Goal: Task Accomplishment & Management: Manage account settings

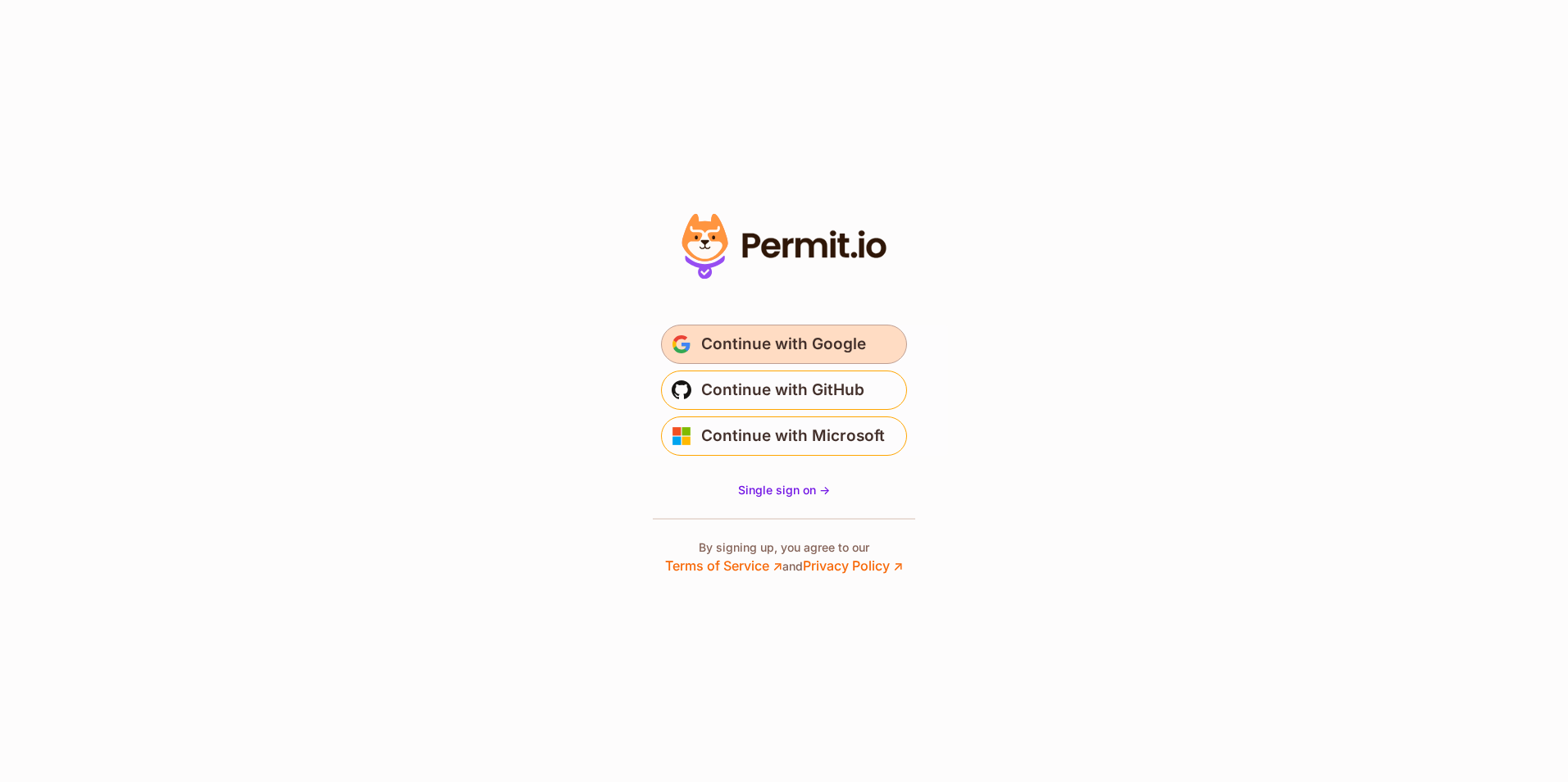
click at [757, 344] on span "Continue with Google" at bounding box center [783, 344] width 165 height 27
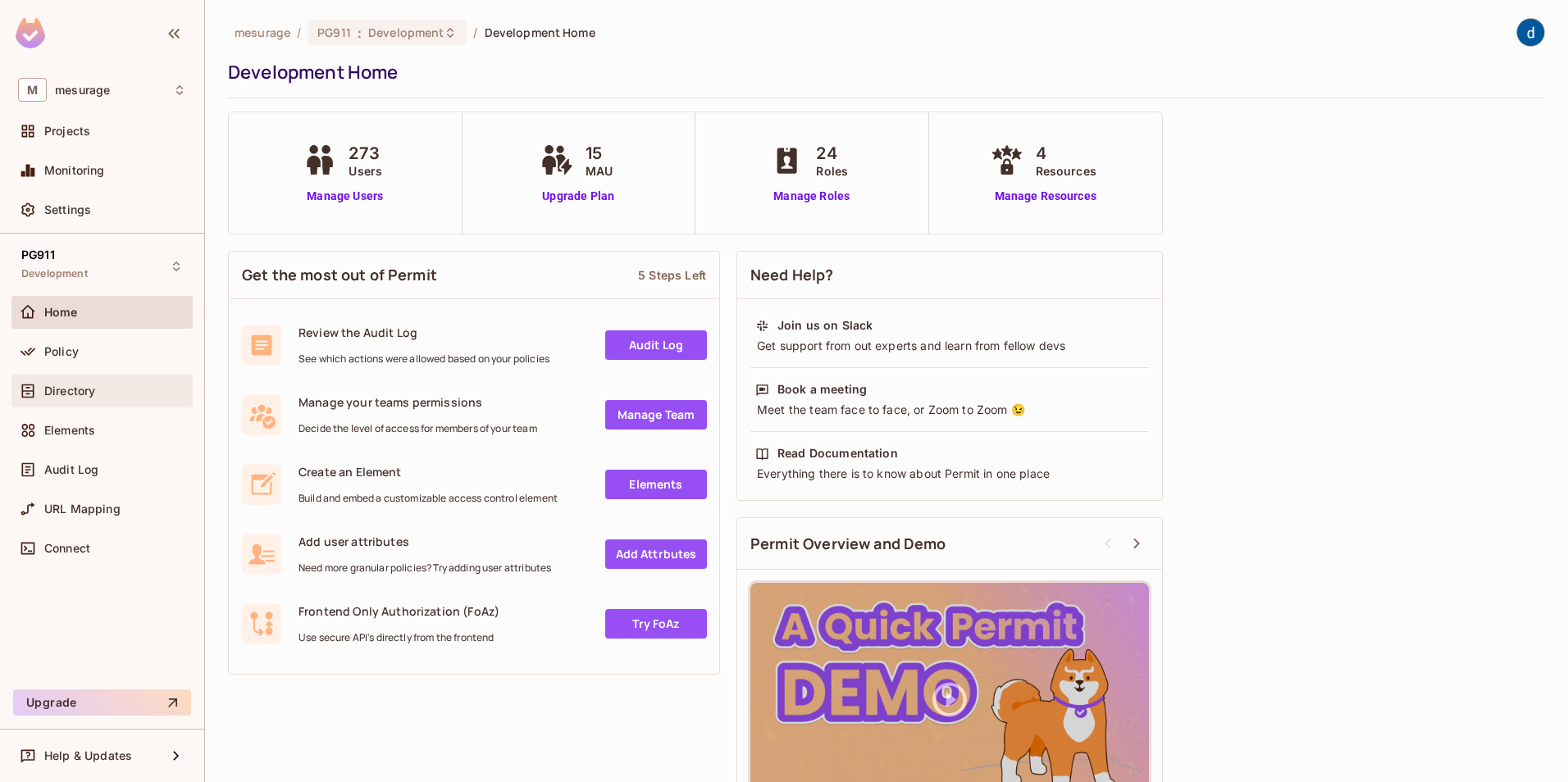
click at [58, 397] on div "Directory" at bounding box center [102, 391] width 168 height 20
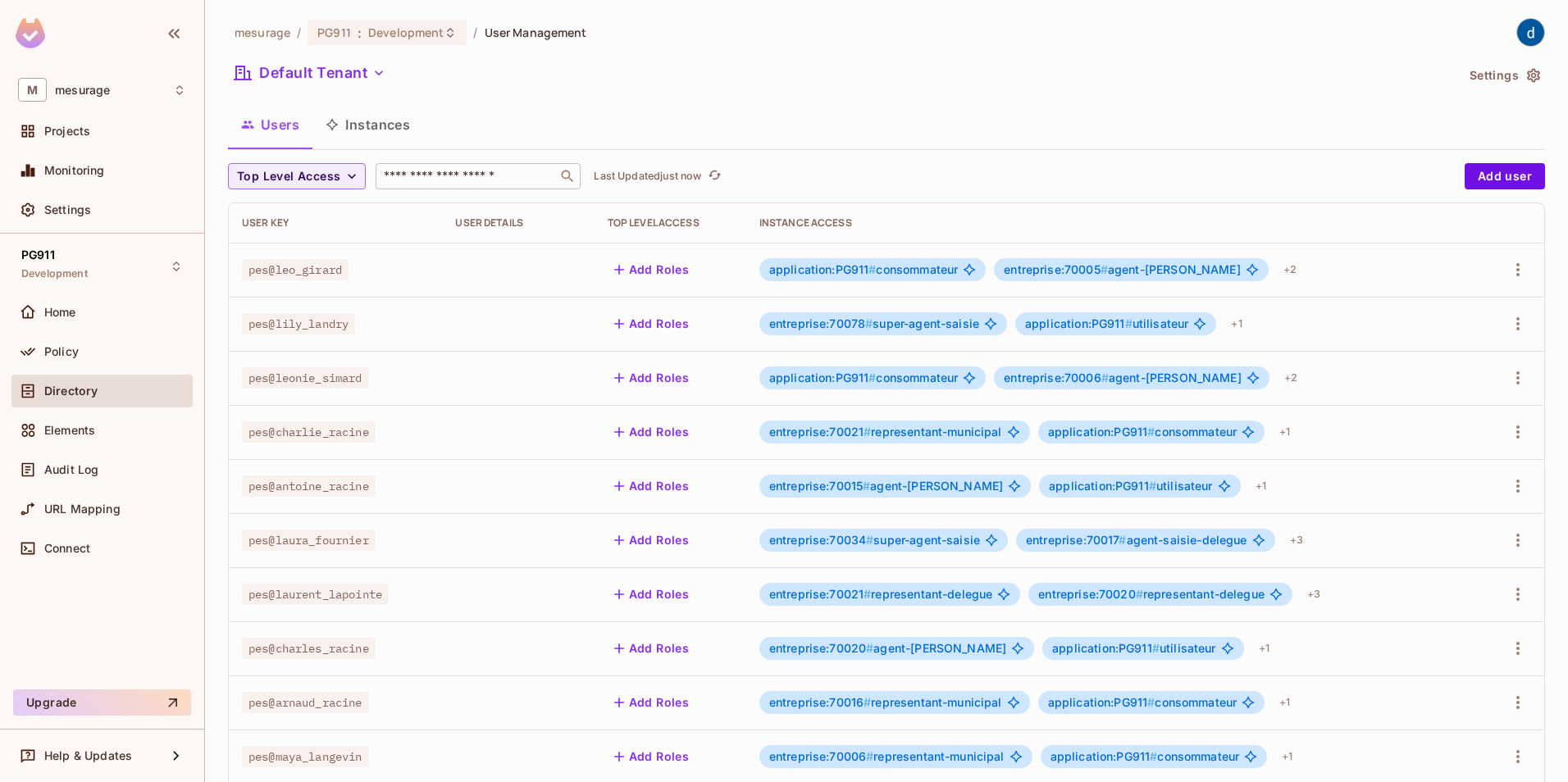
click at [414, 180] on input "text" at bounding box center [466, 176] width 172 height 16
type input "*****"
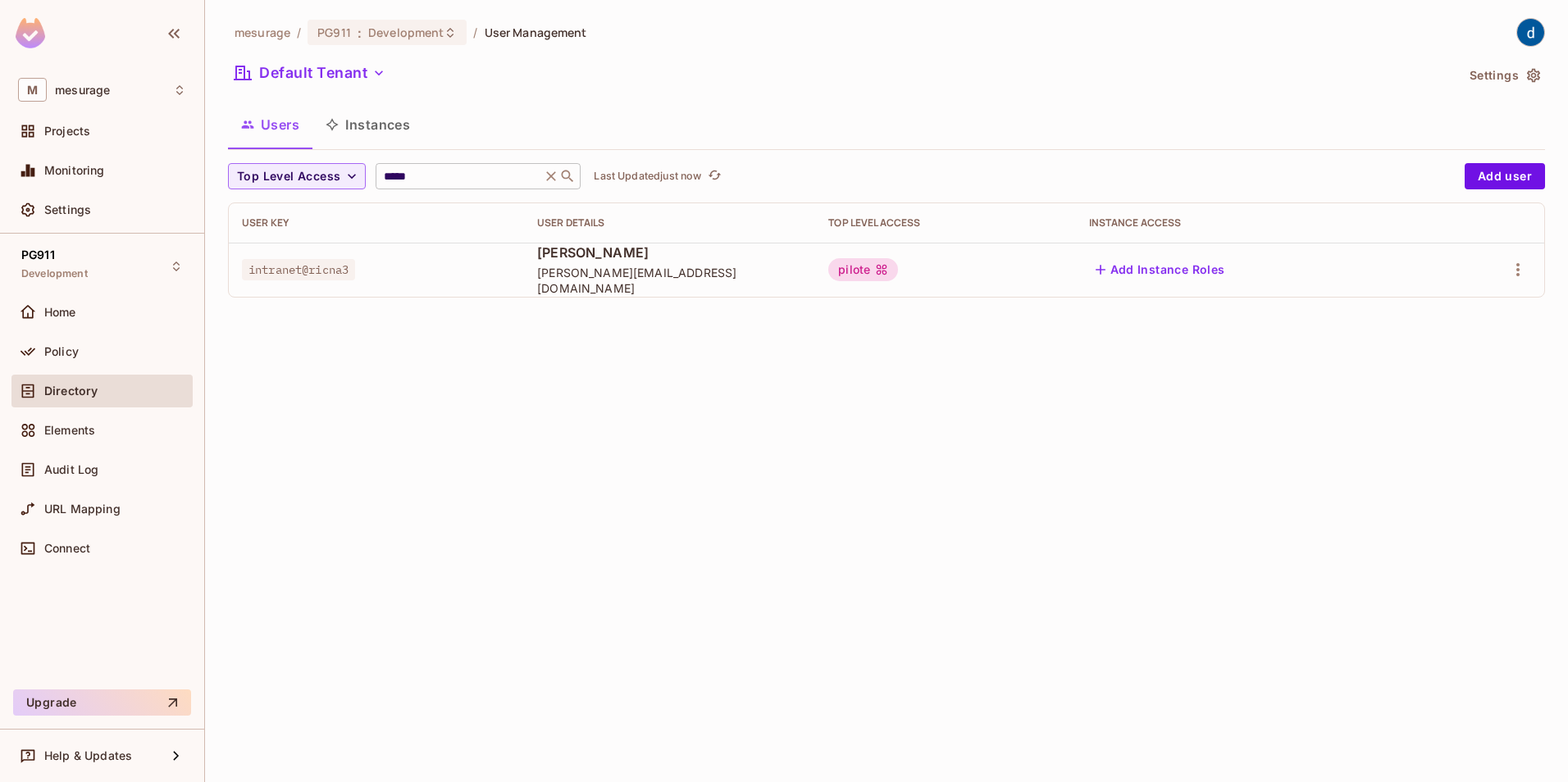
click at [559, 173] on icon at bounding box center [551, 176] width 16 height 16
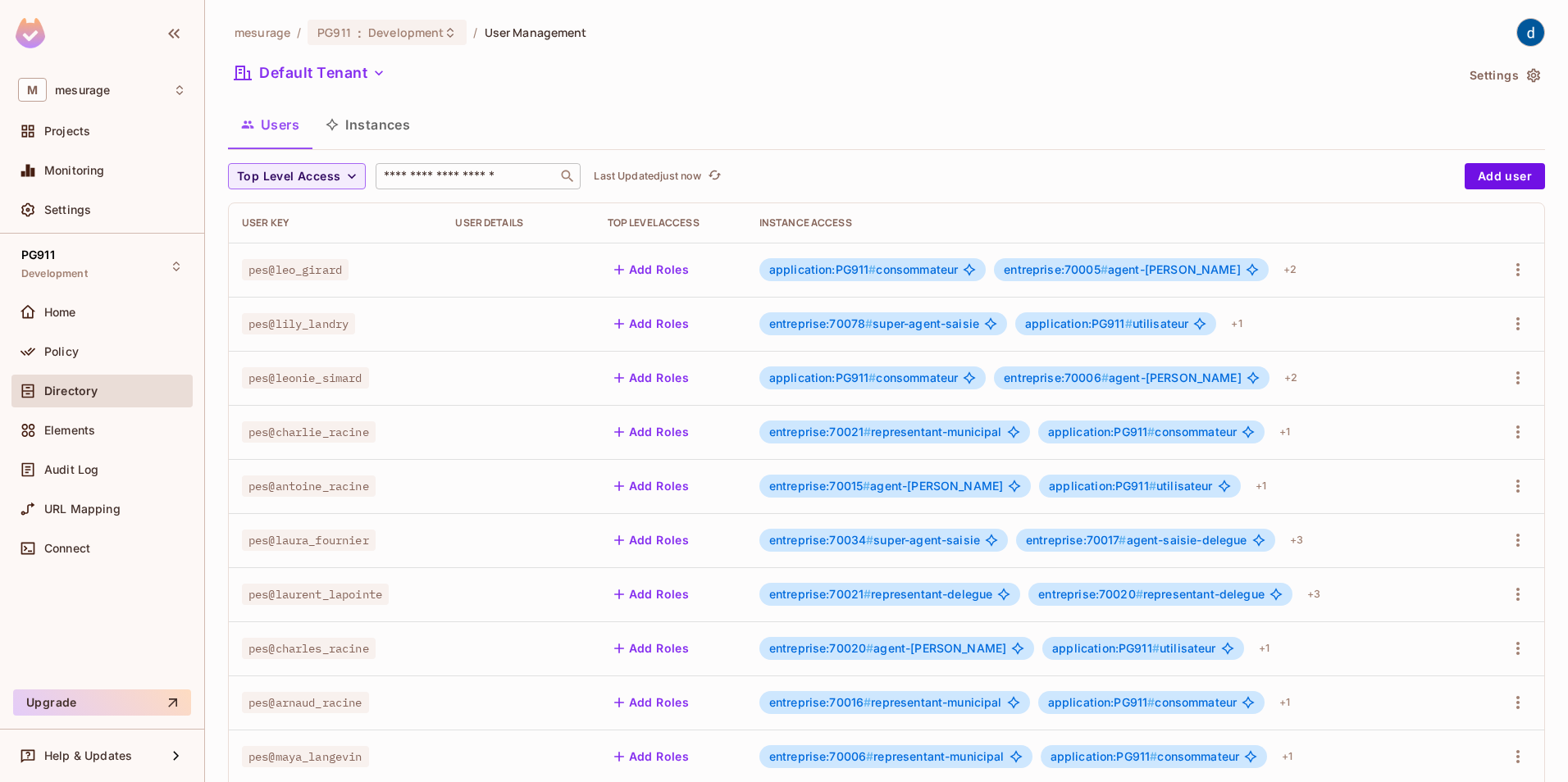
click at [466, 176] on input "text" at bounding box center [466, 176] width 172 height 16
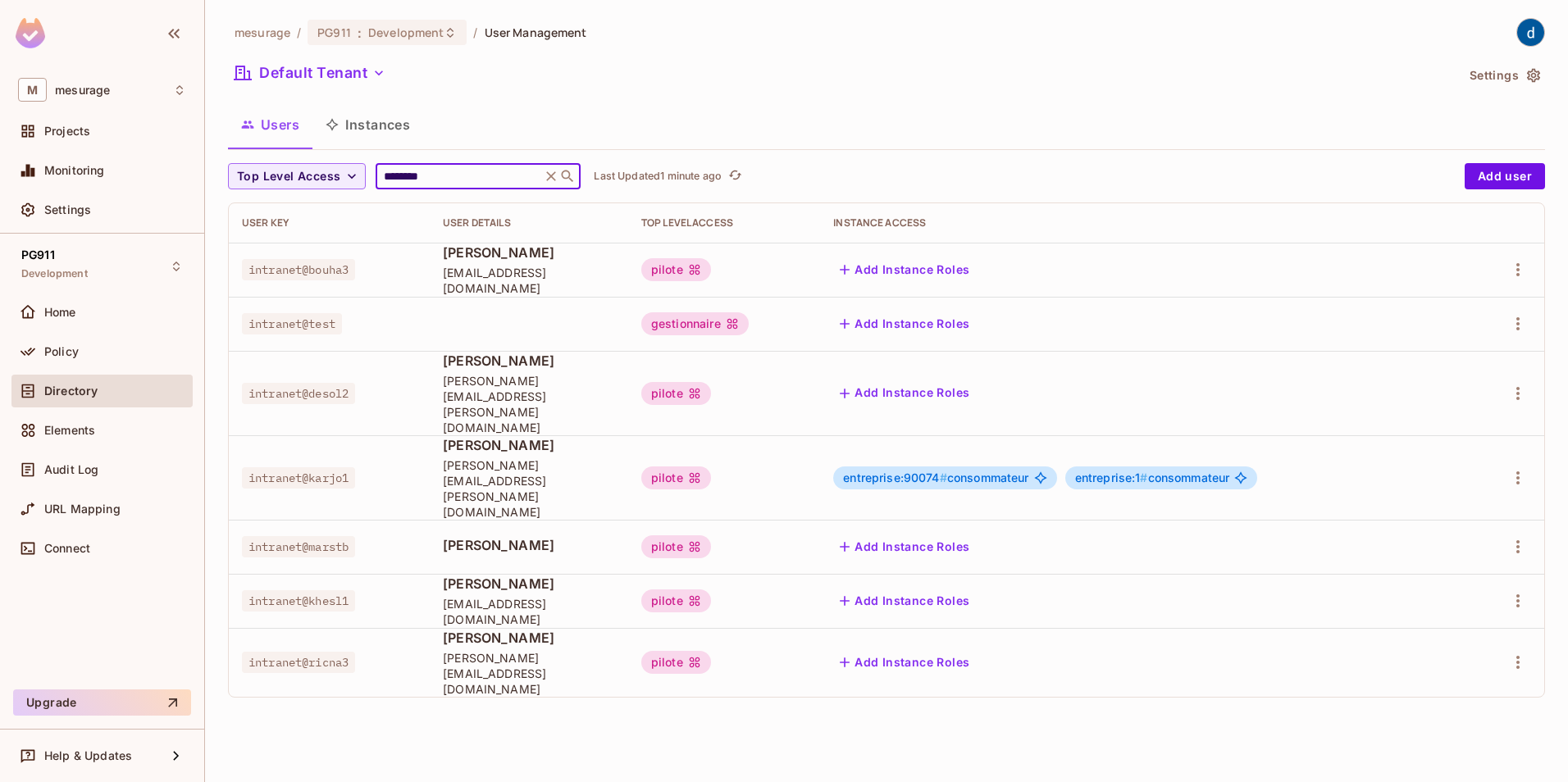
type input "********"
click at [1521, 277] on icon "button" at bounding box center [1517, 269] width 20 height 20
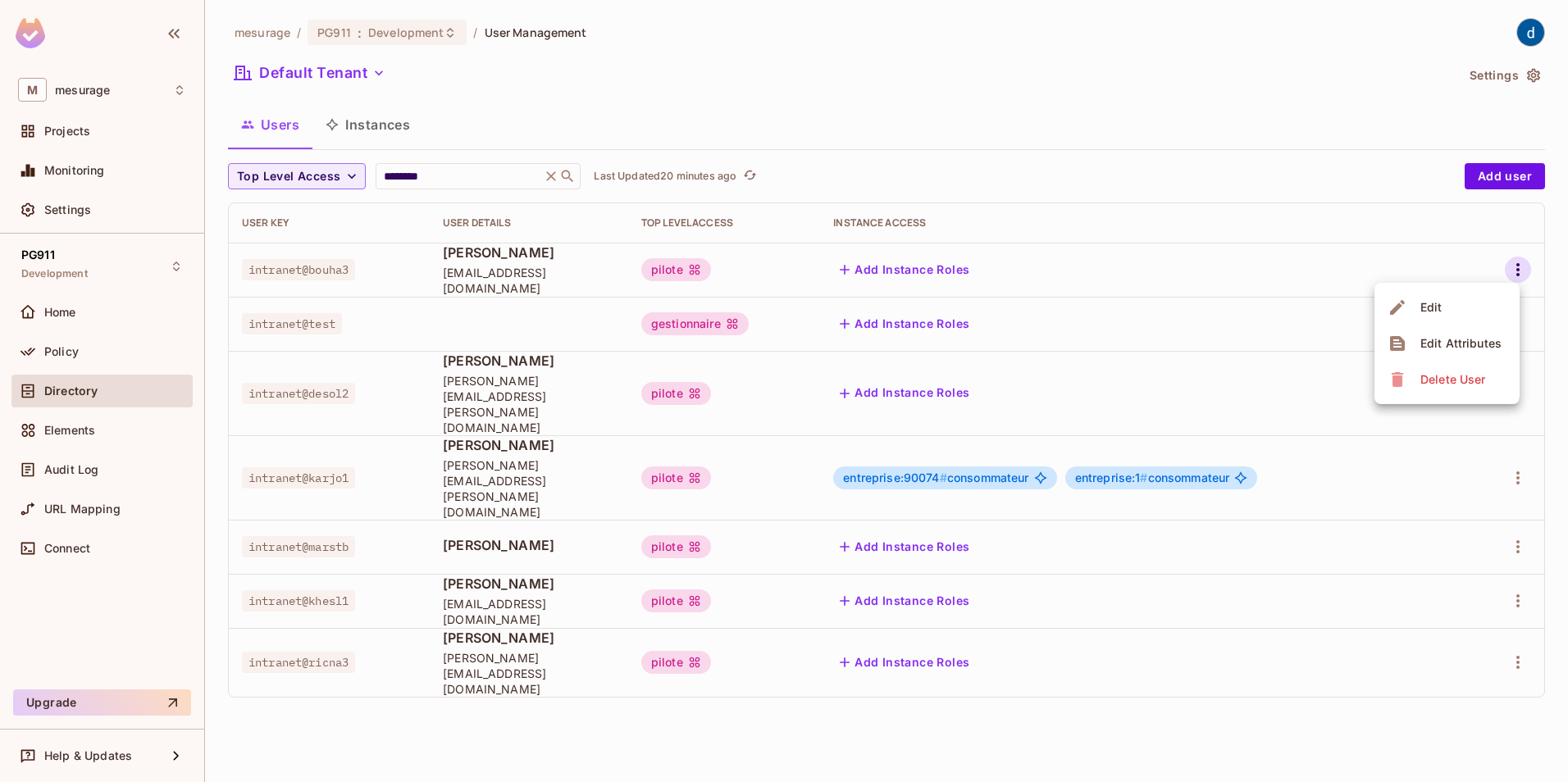
click at [1440, 383] on div "Delete User" at bounding box center [1453, 379] width 65 height 16
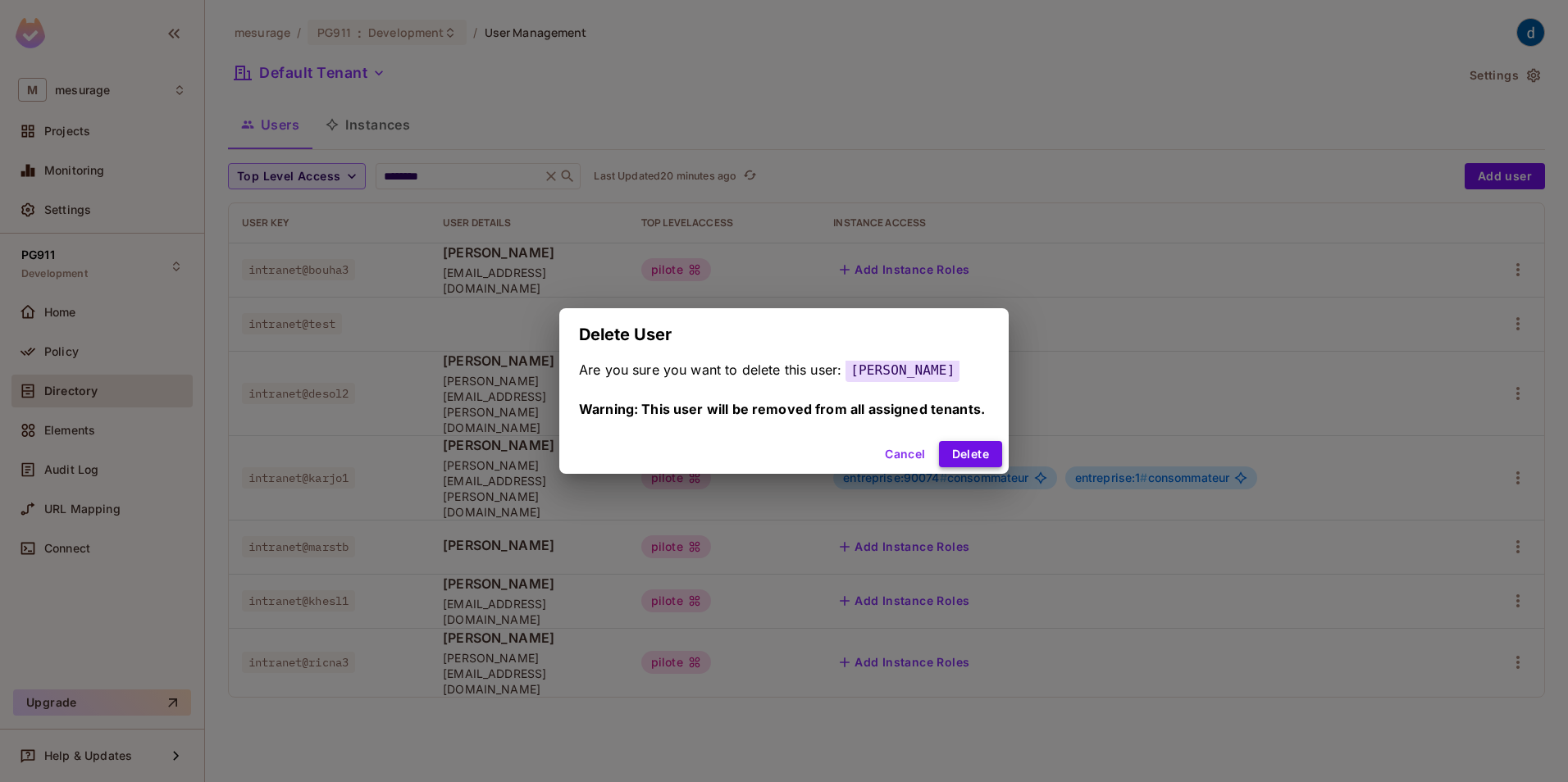
click at [977, 453] on button "Delete" at bounding box center [971, 454] width 63 height 27
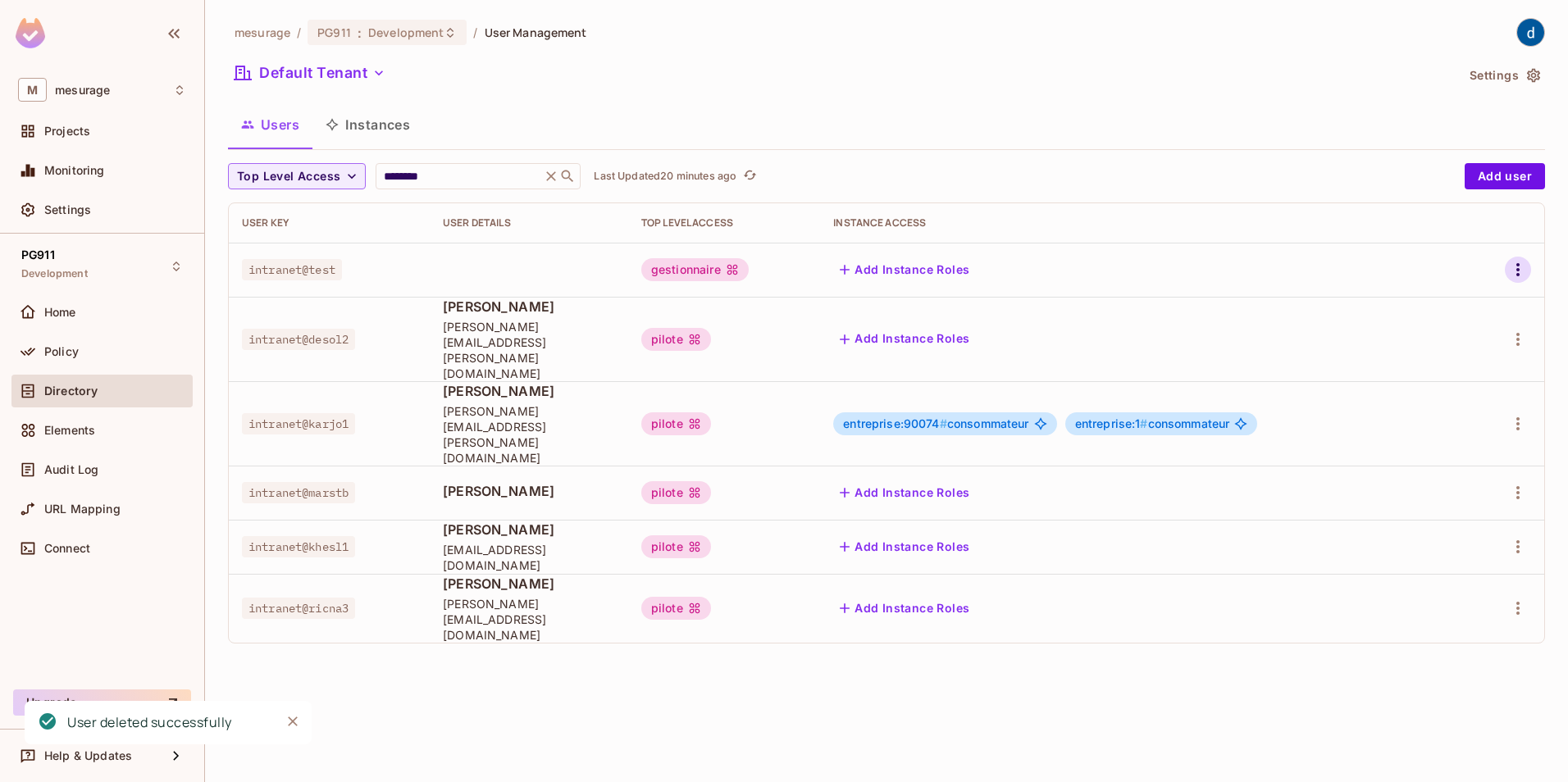
click at [1520, 272] on icon "button" at bounding box center [1517, 269] width 20 height 20
click at [1460, 373] on div "Delete User" at bounding box center [1453, 379] width 65 height 16
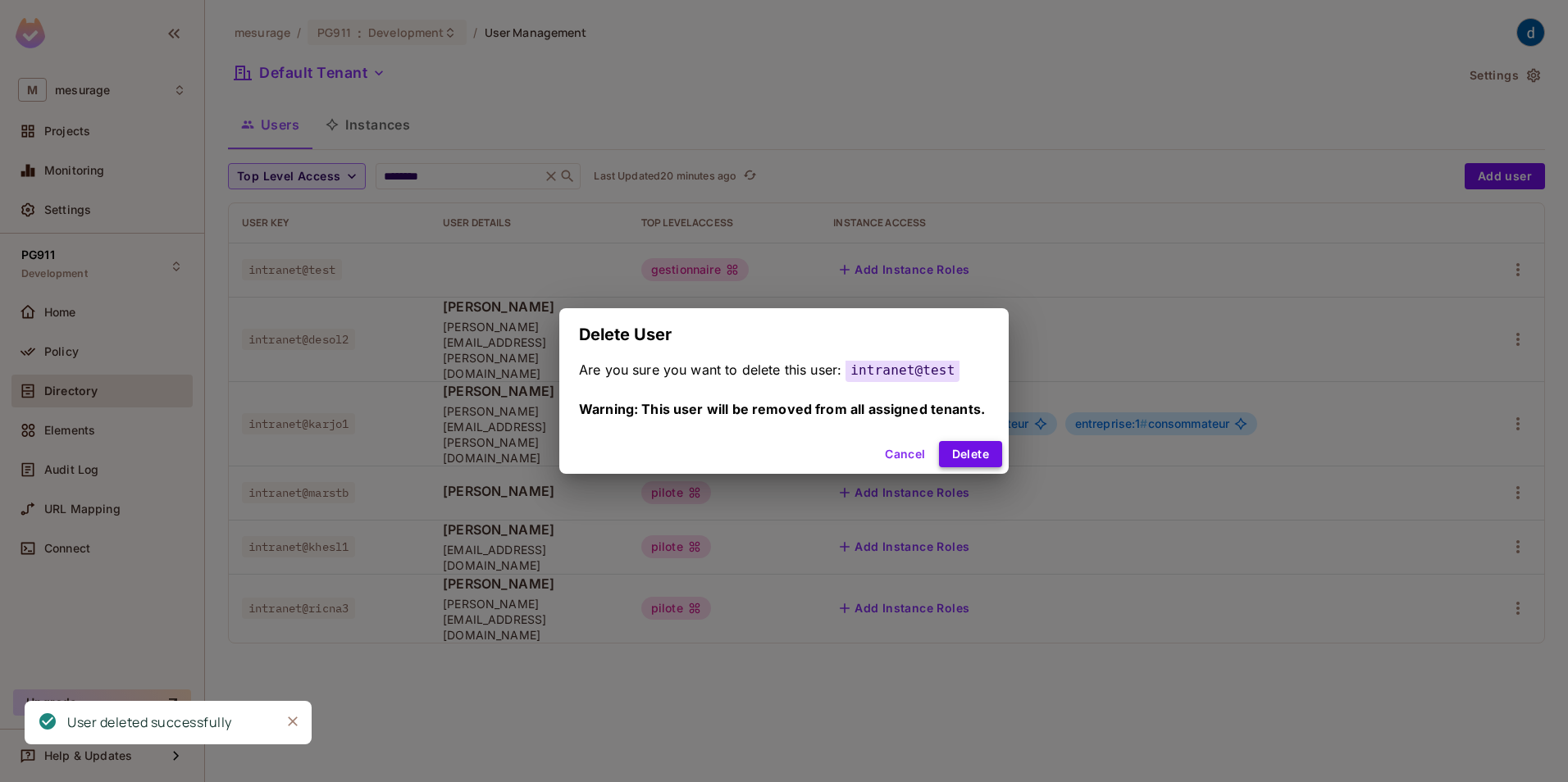
click at [989, 448] on button "Delete" at bounding box center [971, 454] width 63 height 27
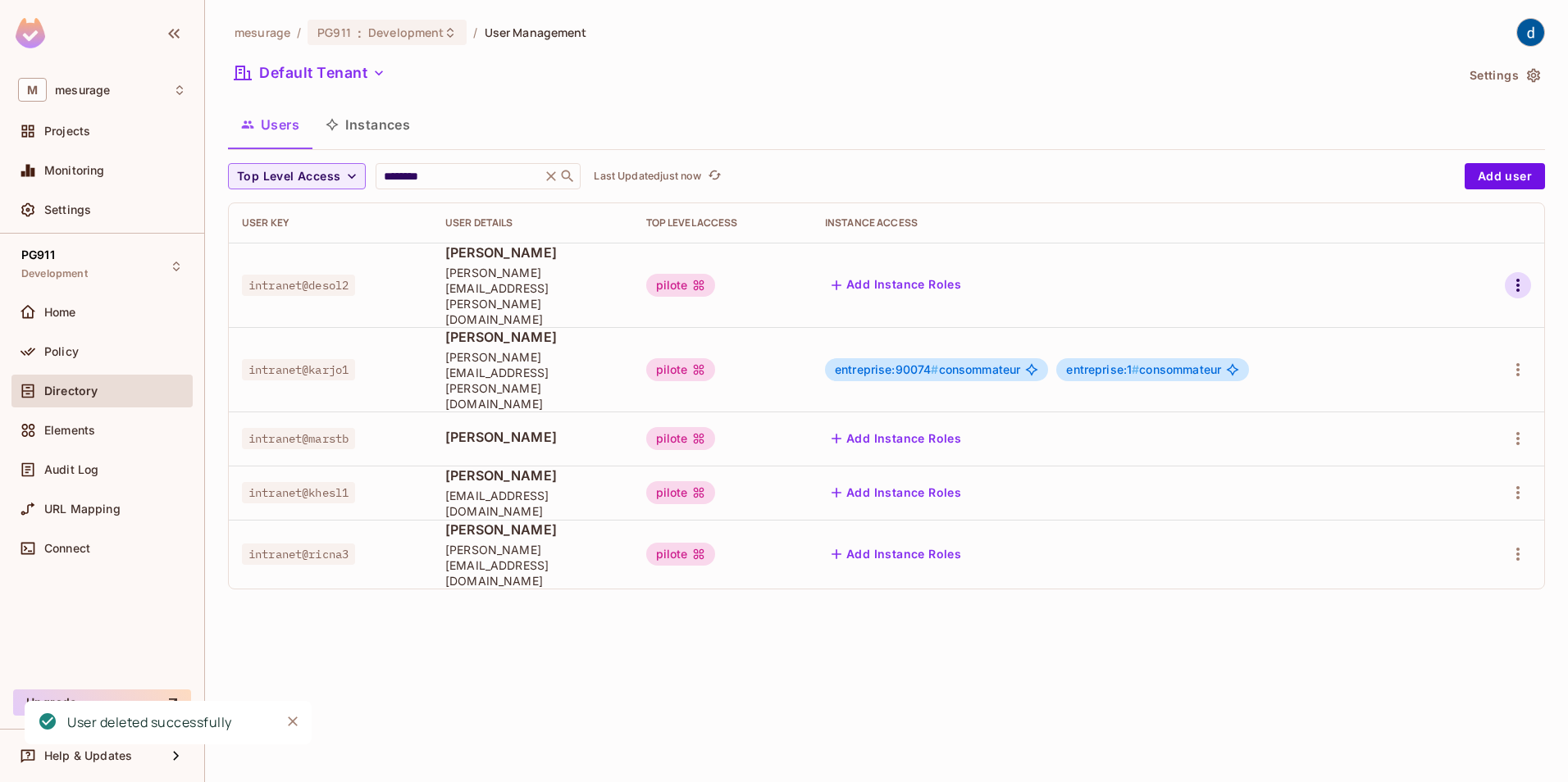
click at [1519, 276] on icon "button" at bounding box center [1517, 285] width 20 height 20
click at [1447, 379] on div "Delete User" at bounding box center [1453, 379] width 65 height 16
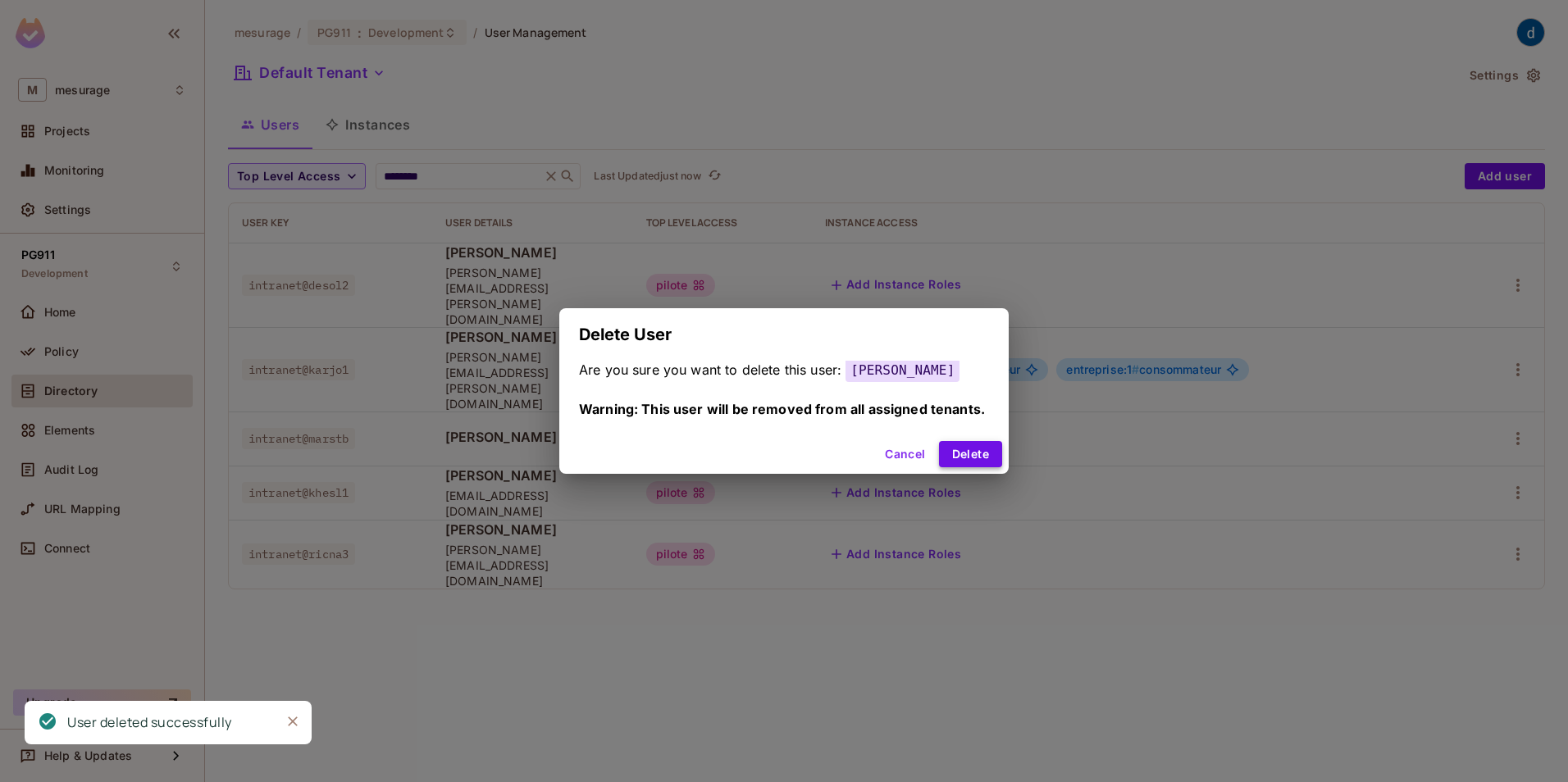
click at [979, 454] on button "Delete" at bounding box center [971, 454] width 63 height 27
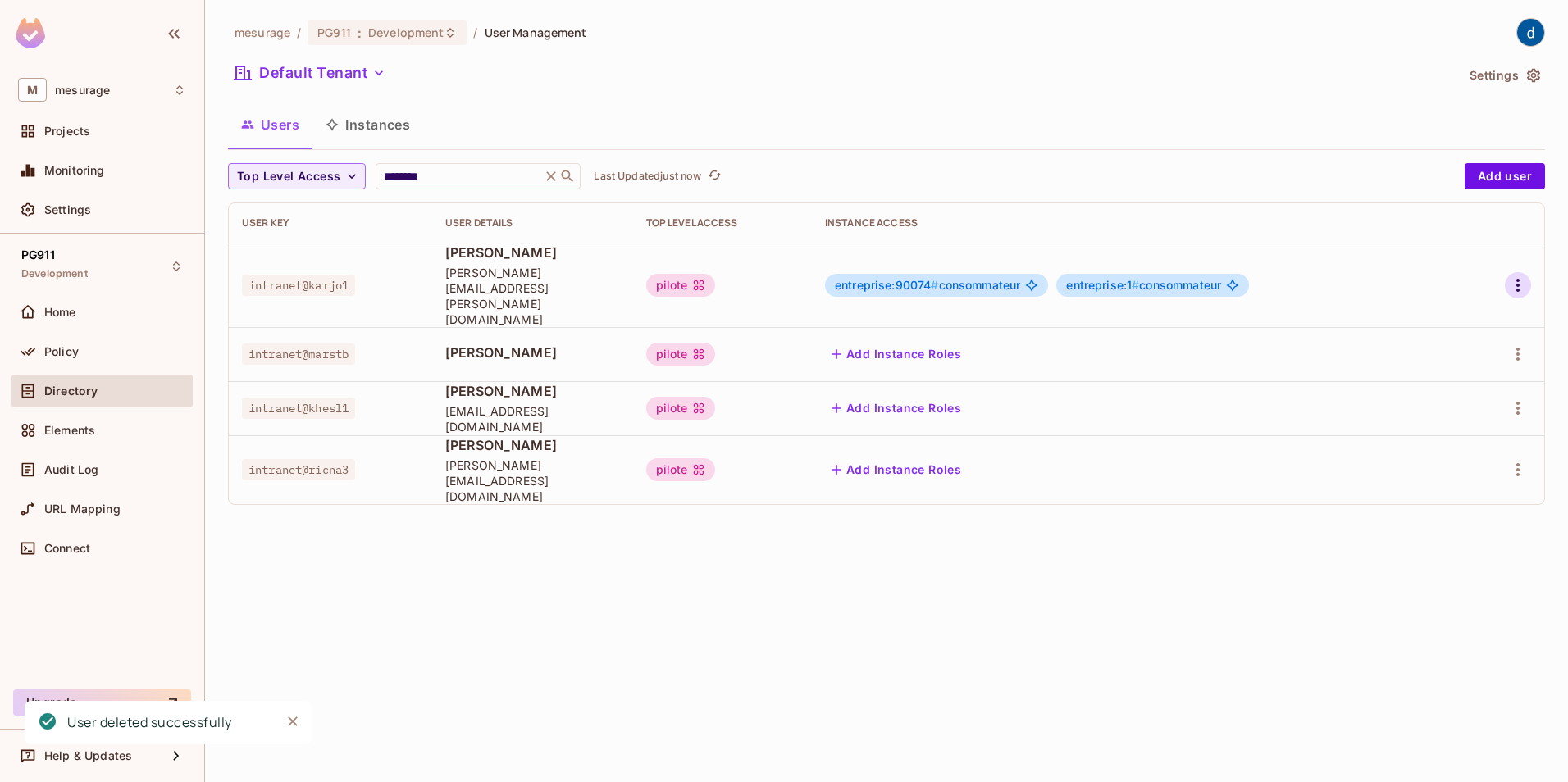
click at [1516, 276] on icon "button" at bounding box center [1517, 285] width 20 height 20
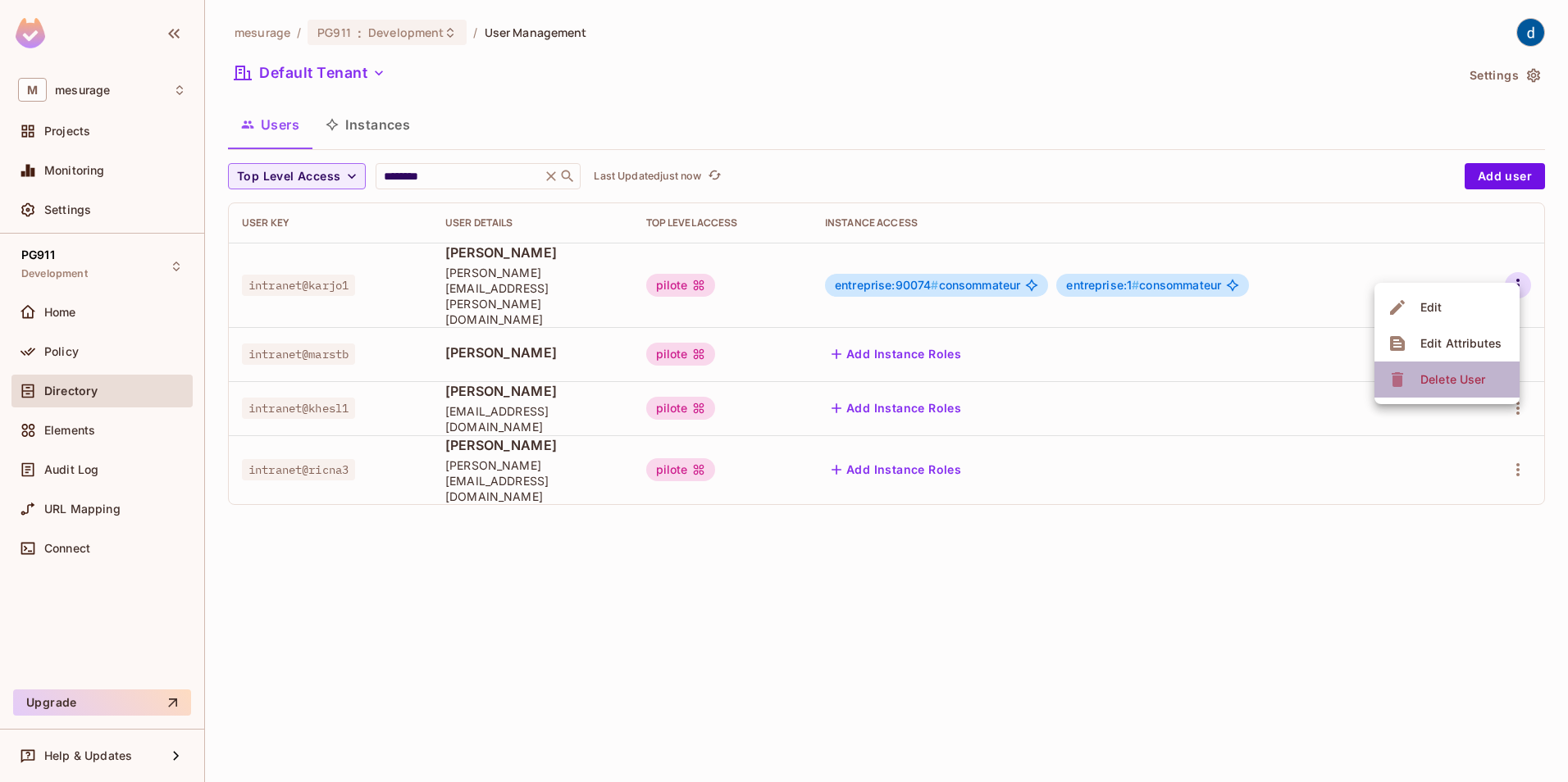
click at [1451, 384] on div "Delete User" at bounding box center [1453, 379] width 65 height 16
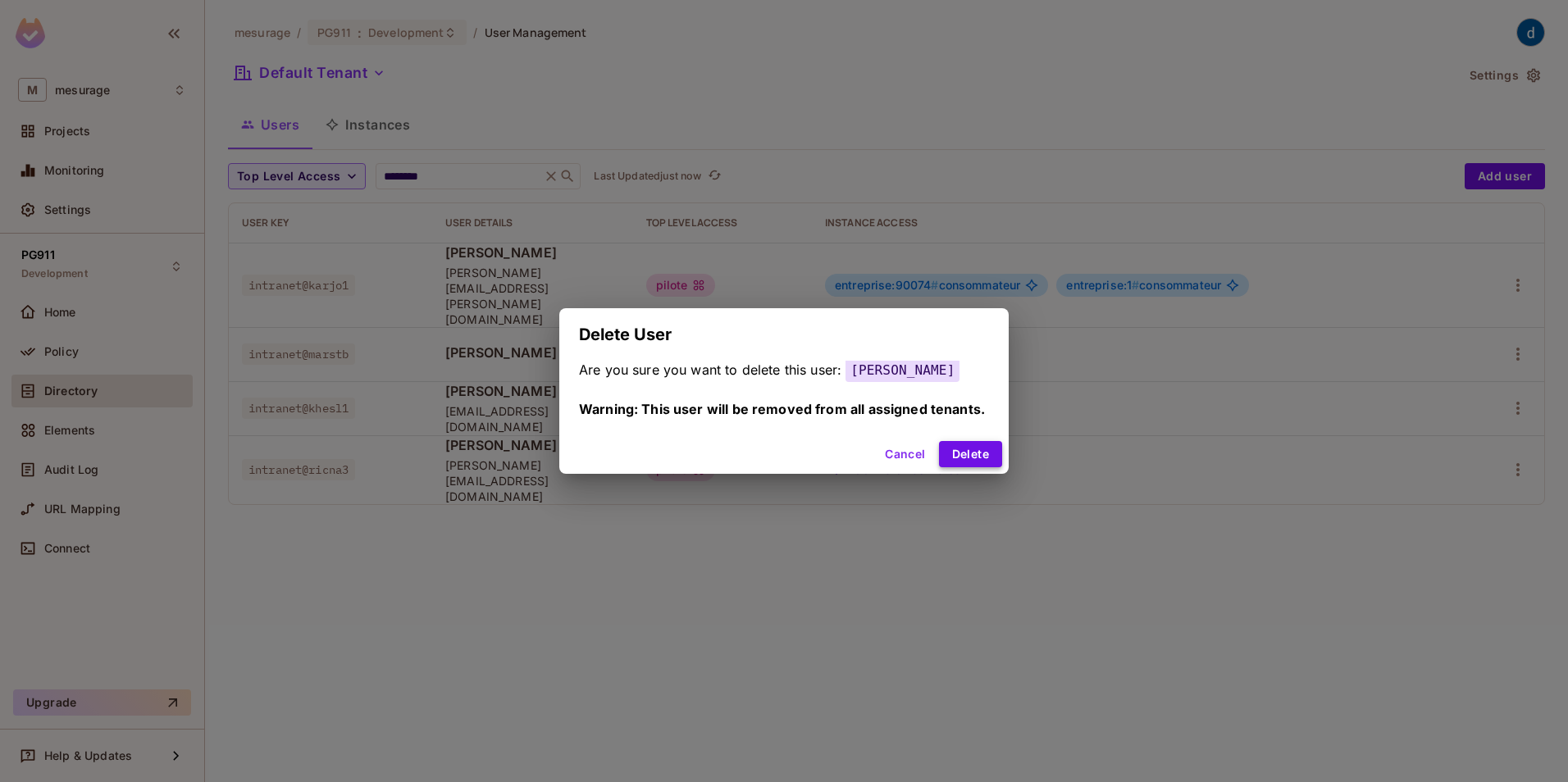
click at [983, 451] on button "Delete" at bounding box center [971, 454] width 63 height 27
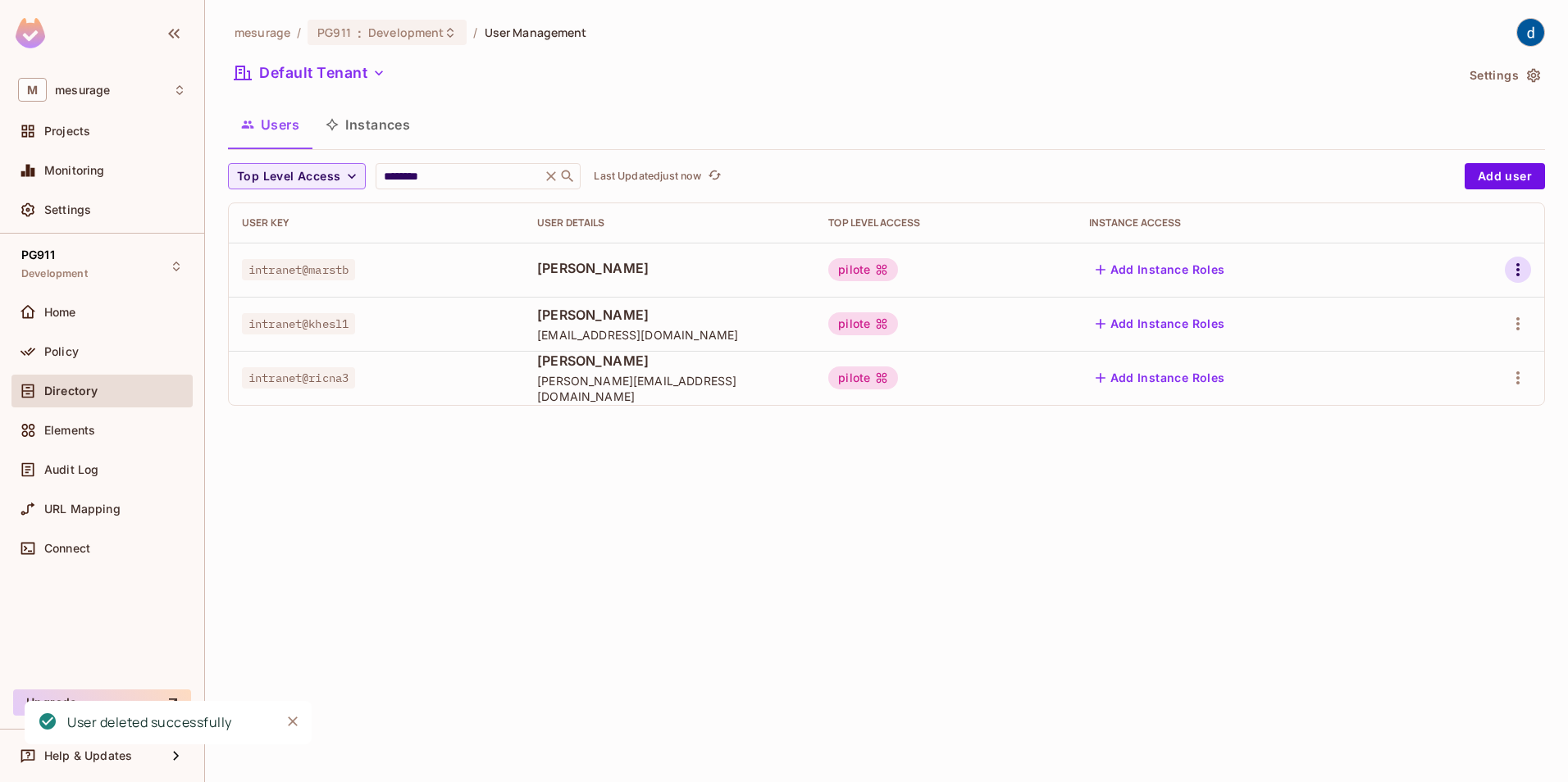
click at [1517, 275] on icon "button" at bounding box center [1518, 269] width 3 height 13
click at [1445, 384] on div "Delete User" at bounding box center [1453, 379] width 65 height 16
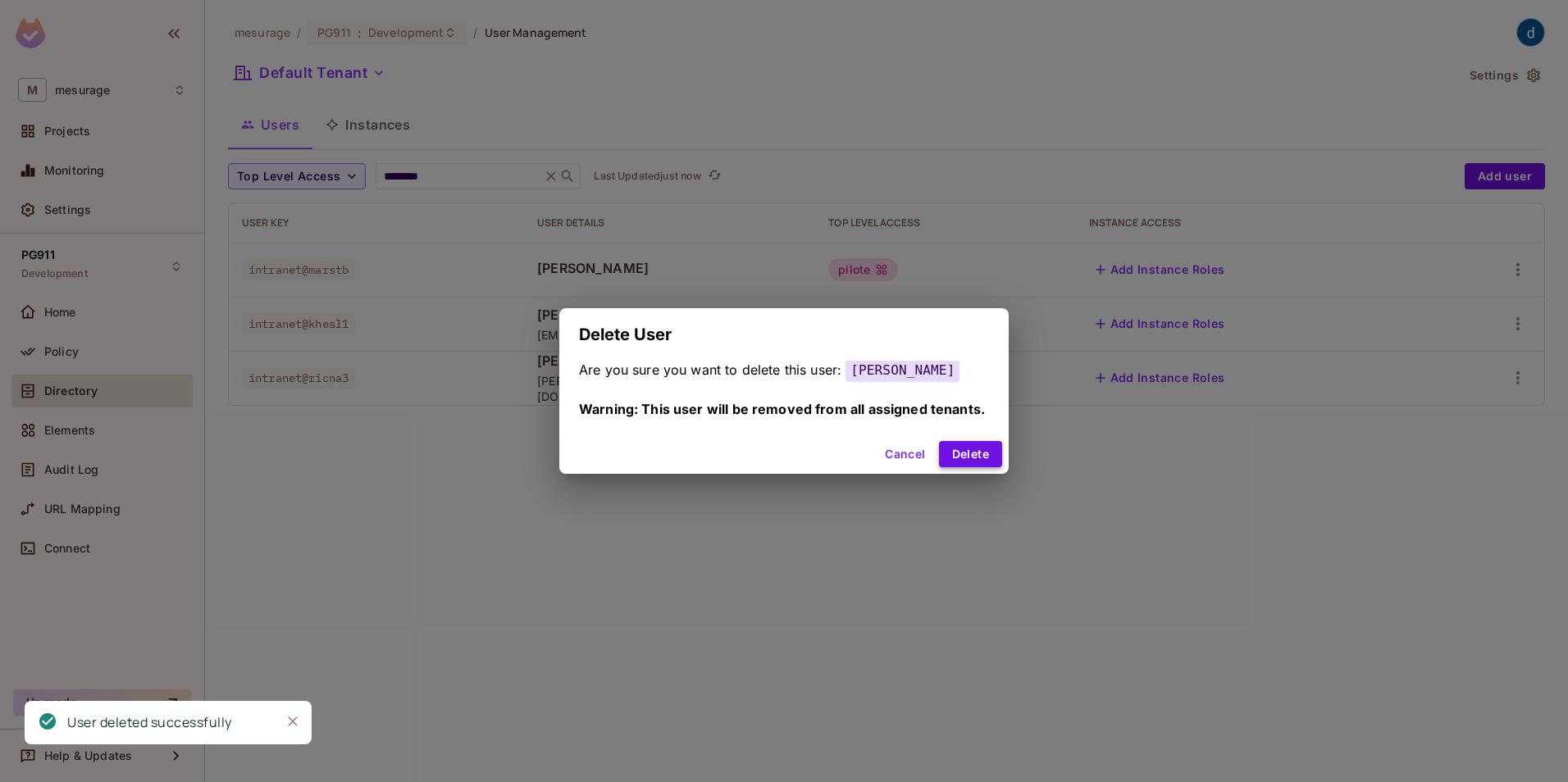
click at [972, 453] on button "Delete" at bounding box center [971, 454] width 63 height 27
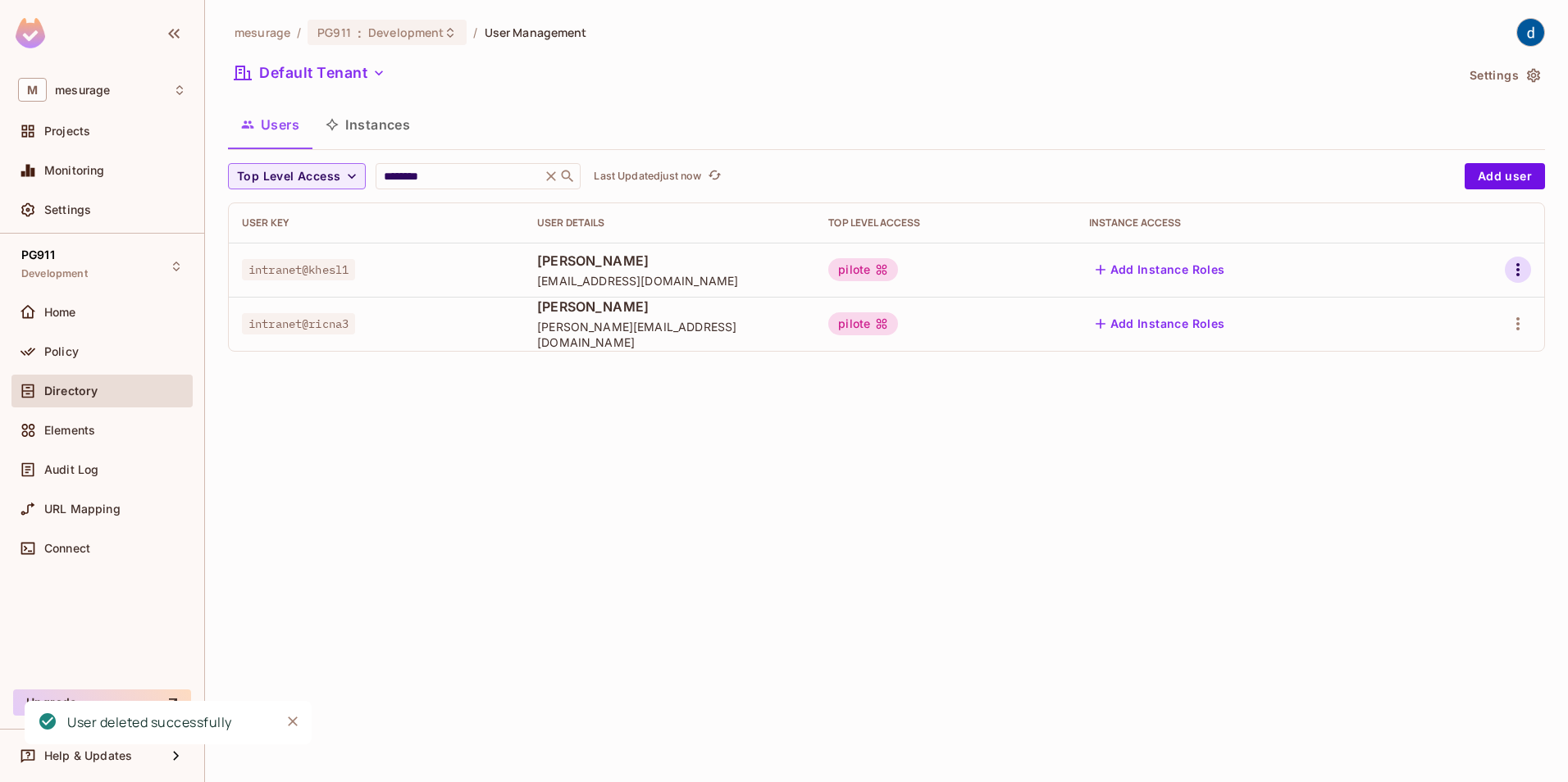
click at [1517, 276] on icon "button" at bounding box center [1518, 269] width 3 height 13
click at [1446, 376] on div "Delete User" at bounding box center [1453, 379] width 65 height 16
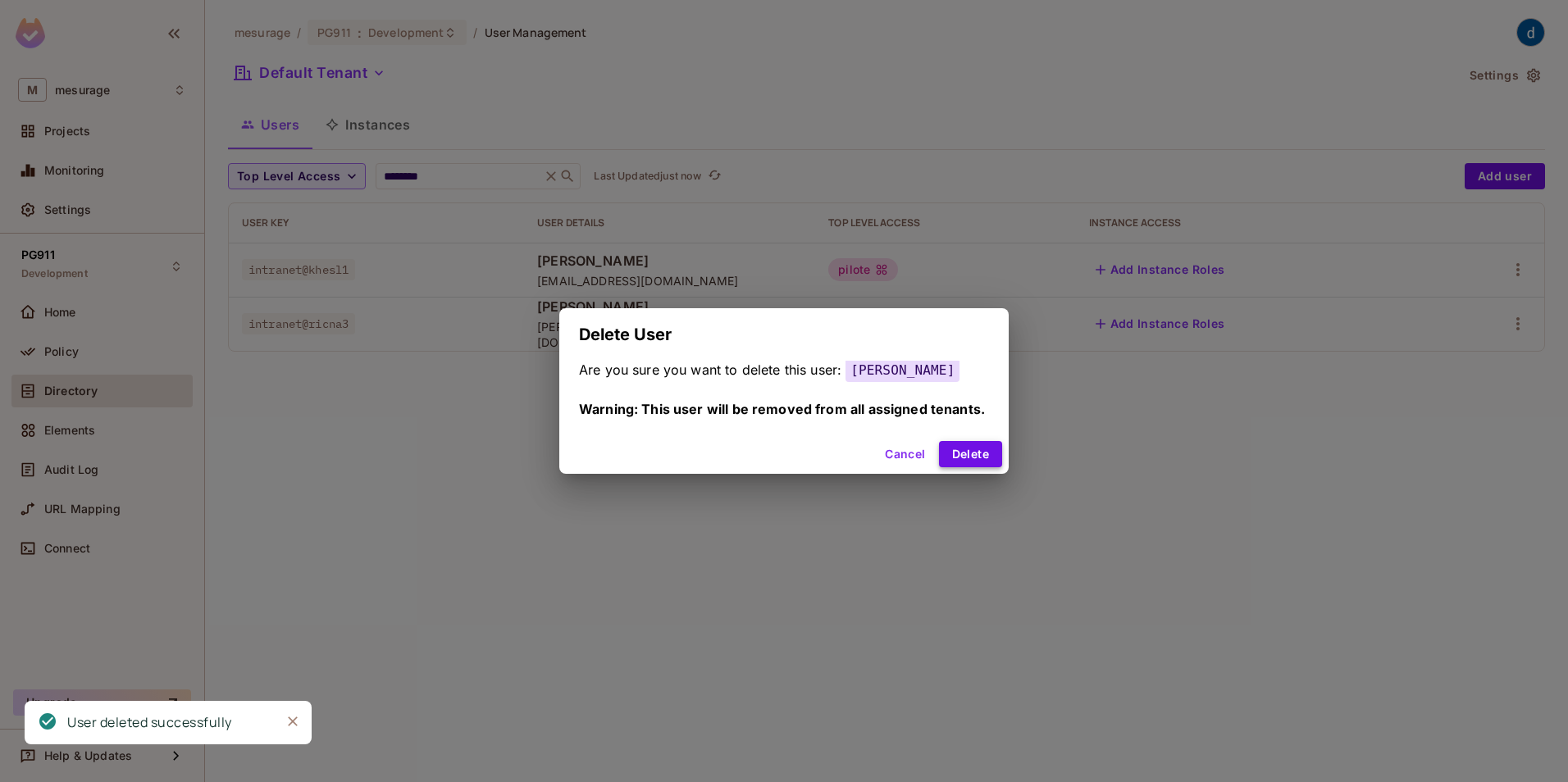
click at [983, 448] on button "Delete" at bounding box center [971, 454] width 63 height 27
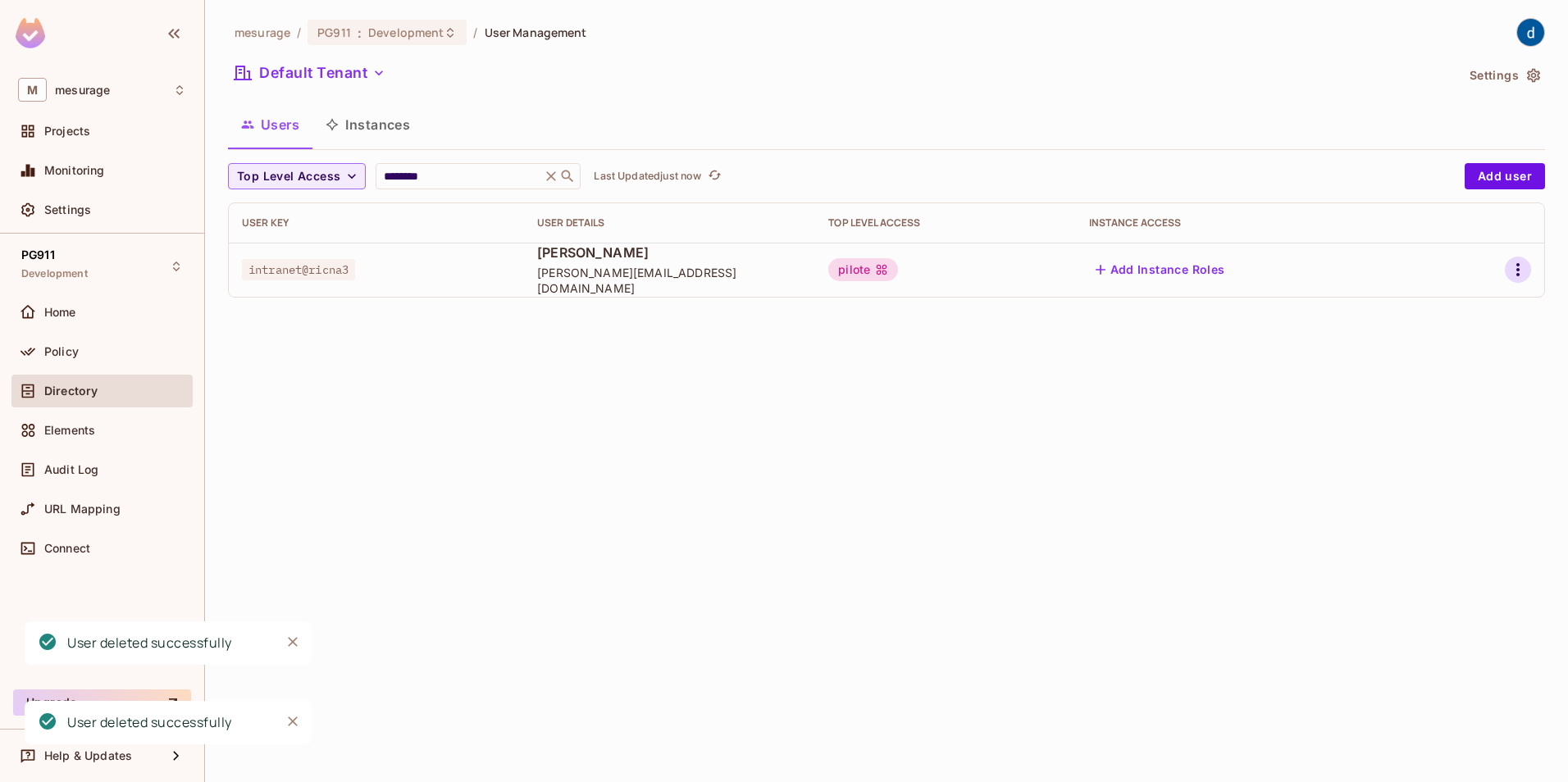
click at [1515, 272] on icon "button" at bounding box center [1517, 269] width 20 height 20
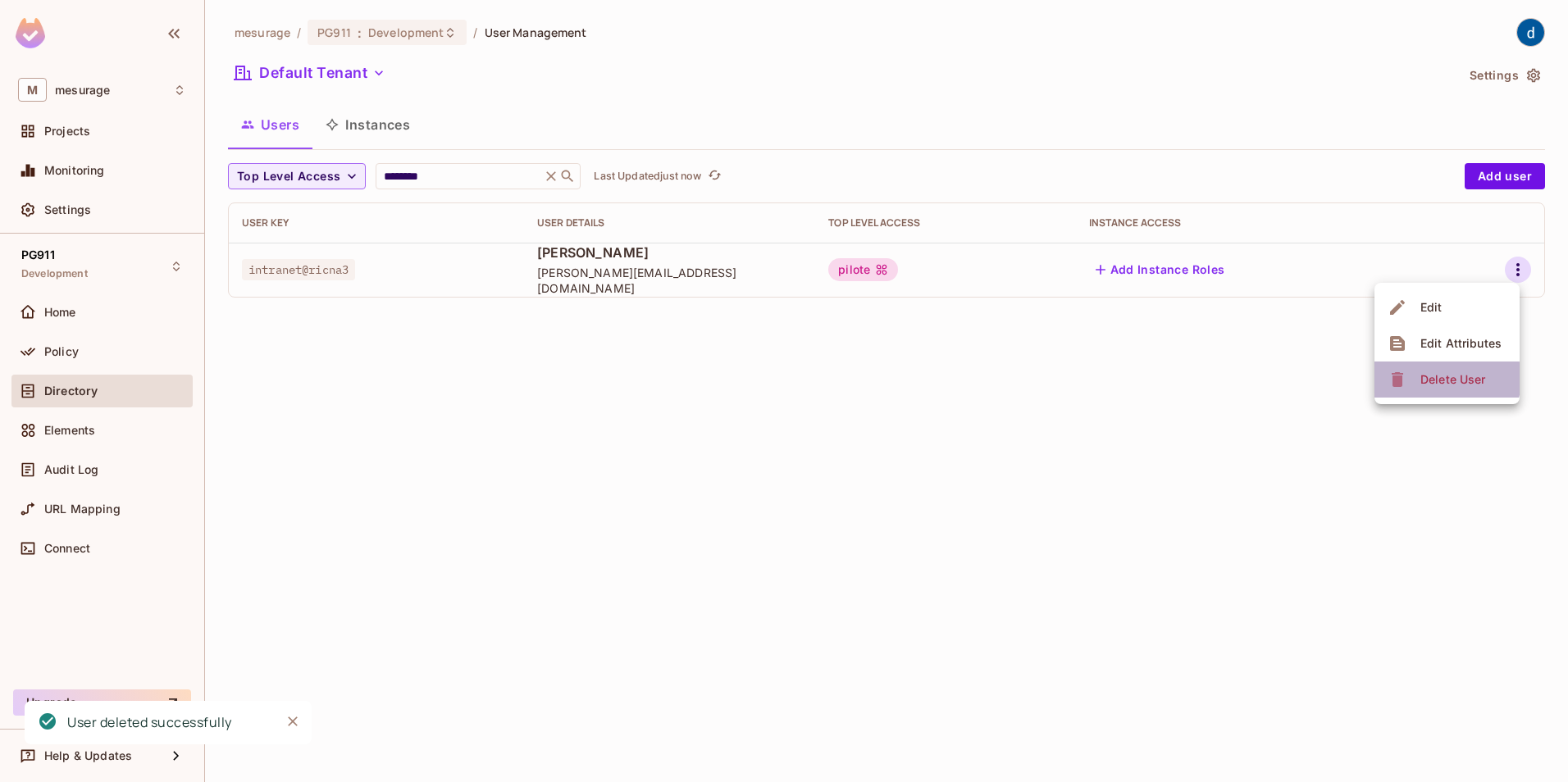
click at [1440, 379] on div "Delete User" at bounding box center [1453, 379] width 65 height 16
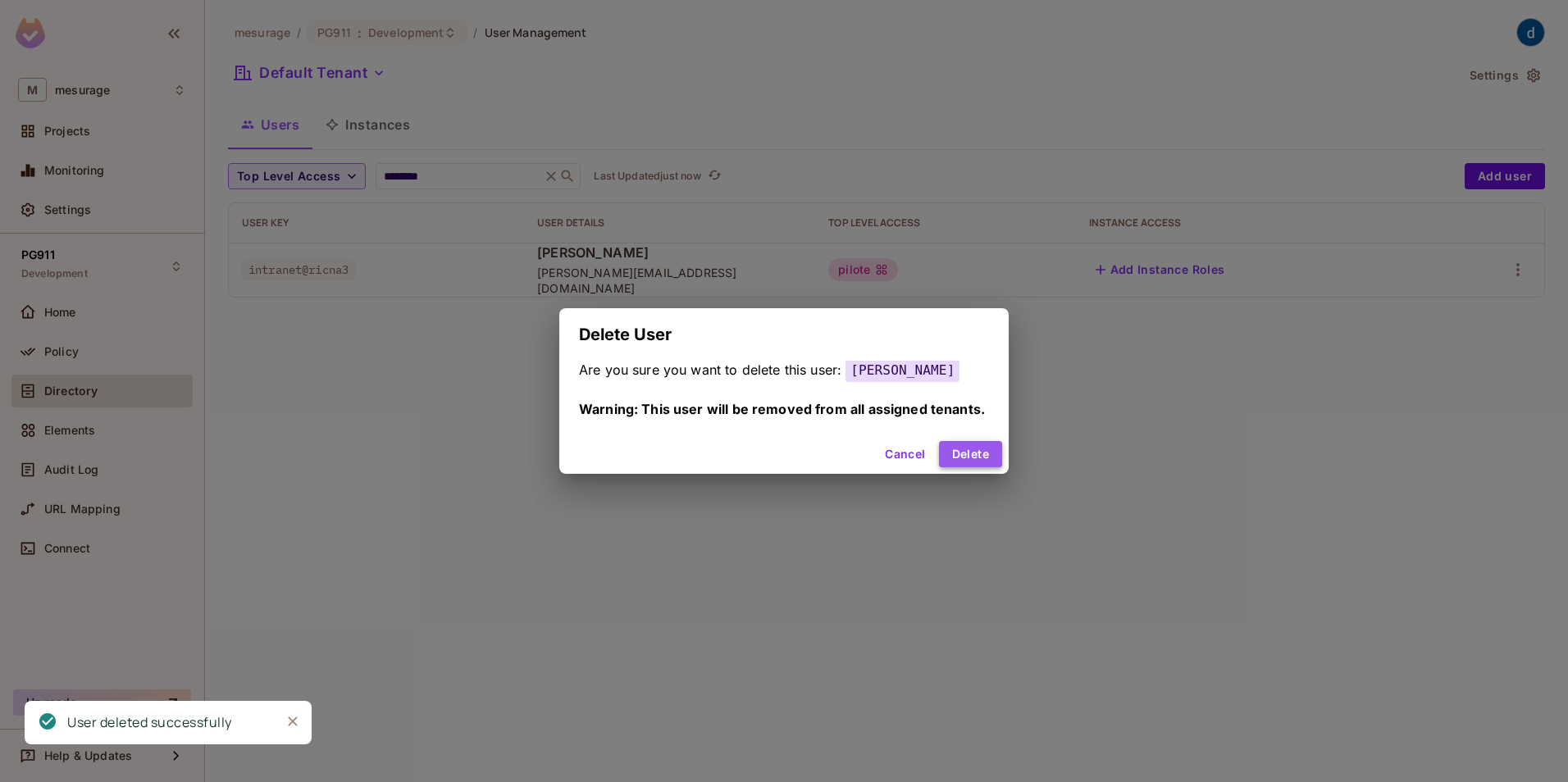
click at [966, 445] on button "Delete" at bounding box center [971, 454] width 63 height 27
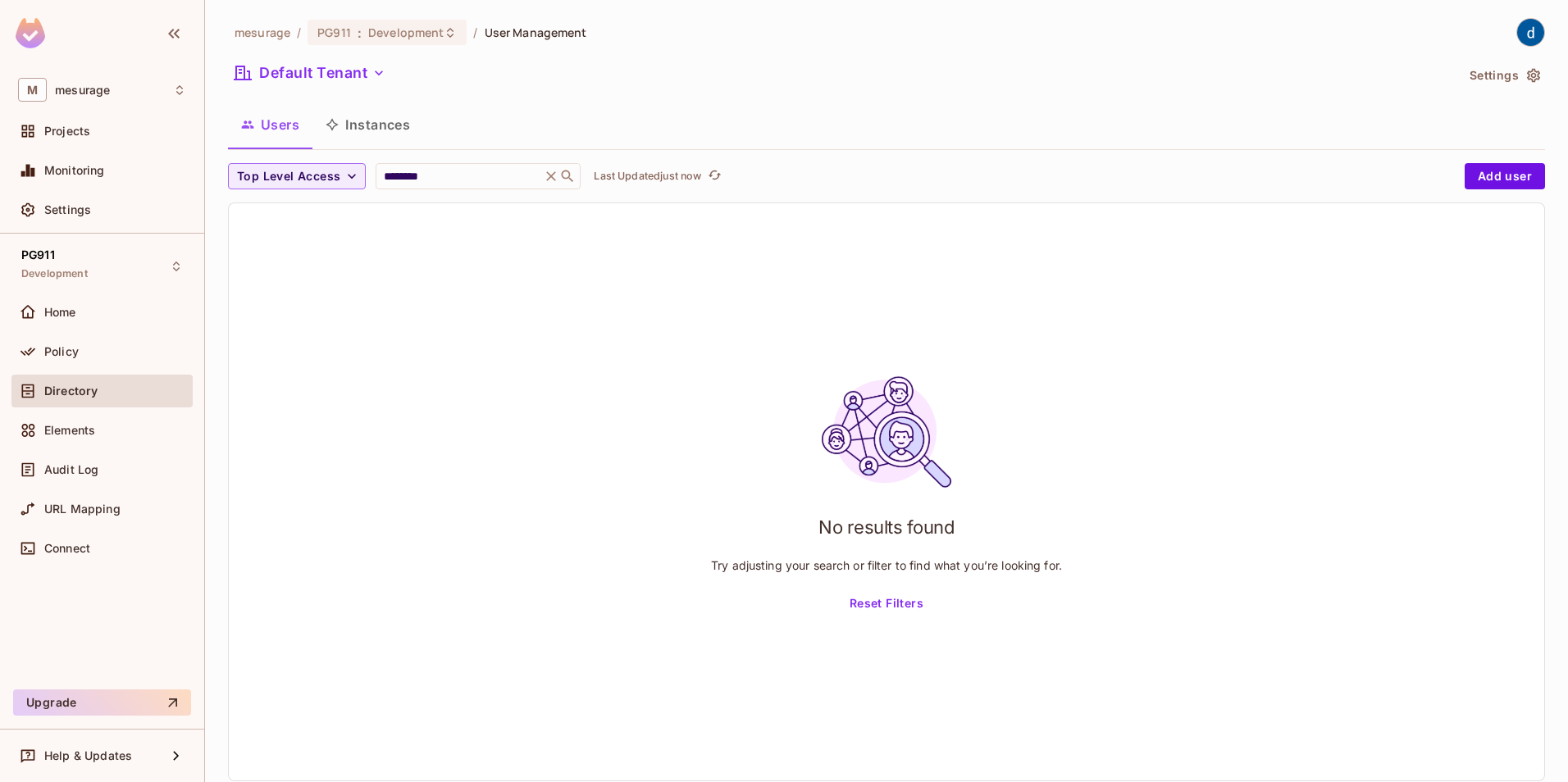
click at [379, 461] on div "No results found Try adjusting your search or filter to find what you’re lookin…" at bounding box center [886, 492] width 1315 height 577
